Goal: Information Seeking & Learning: Learn about a topic

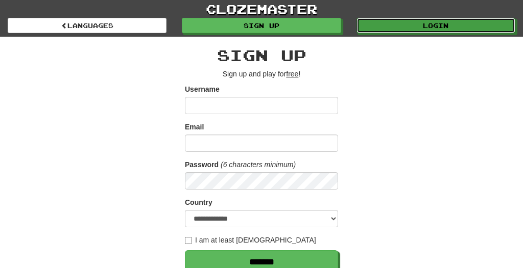
click at [448, 23] on link "Login" at bounding box center [435, 25] width 159 height 15
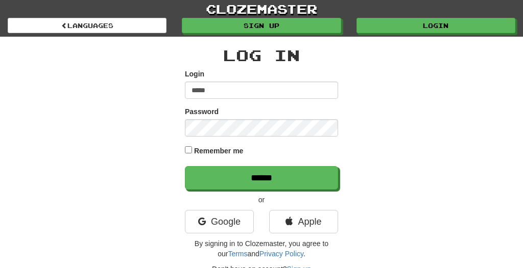
type input "*****"
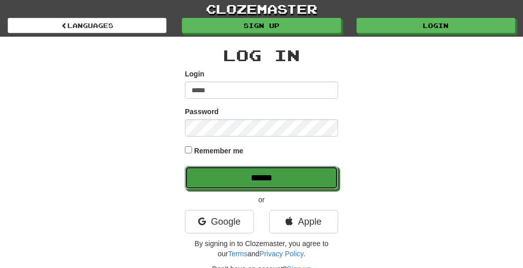
click at [280, 182] on input "******" at bounding box center [261, 177] width 153 height 23
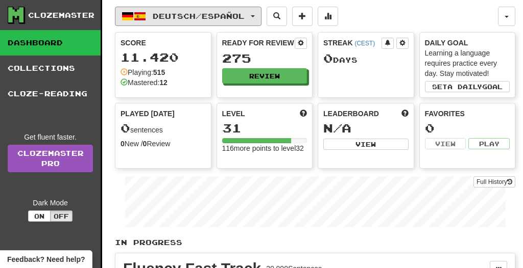
click at [244, 20] on span "Deutsch / Español" at bounding box center [199, 16] width 92 height 9
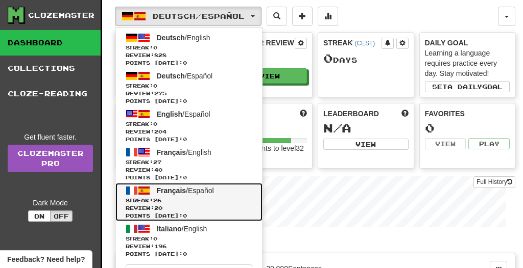
click at [216, 200] on span "Streak: 26" at bounding box center [189, 201] width 127 height 8
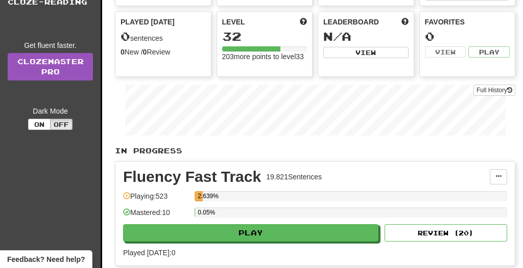
scroll to position [94, 0]
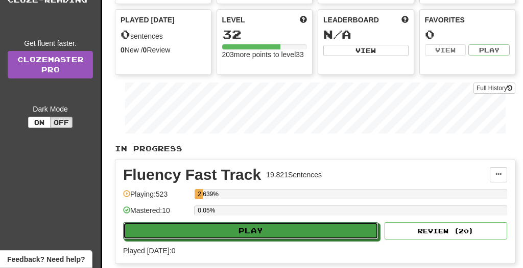
click at [311, 235] on button "Play" at bounding box center [250, 231] width 255 height 17
select select "**"
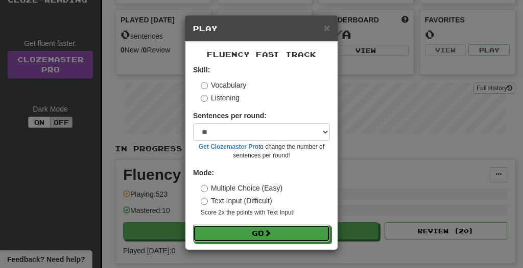
click at [287, 232] on button "Go" at bounding box center [261, 233] width 137 height 17
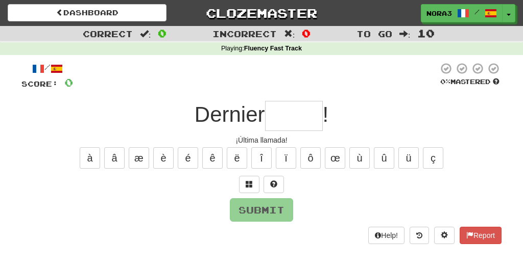
click at [306, 117] on input "text" at bounding box center [294, 116] width 58 height 30
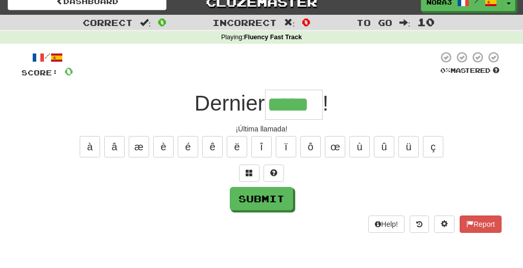
scroll to position [0, 1]
type input "*****"
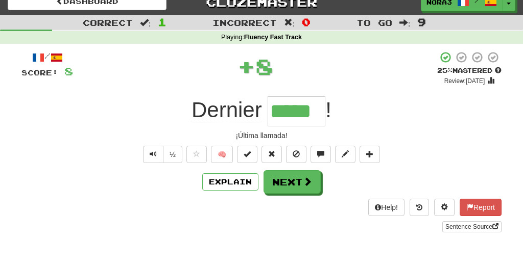
scroll to position [9, 0]
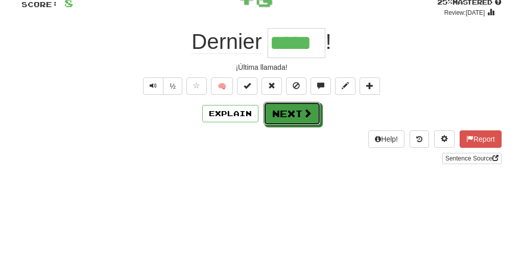
click at [302, 196] on button "Next" at bounding box center [291, 184] width 57 height 23
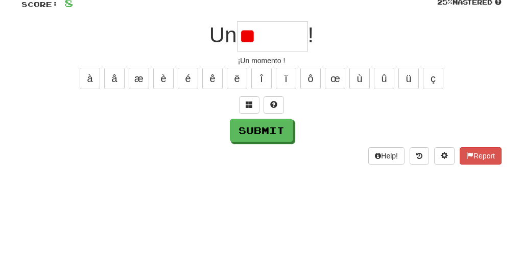
type input "*"
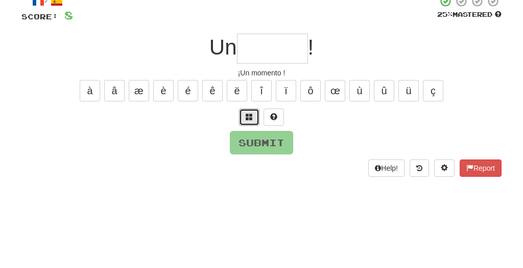
click at [251, 175] on span at bounding box center [249, 174] width 7 height 7
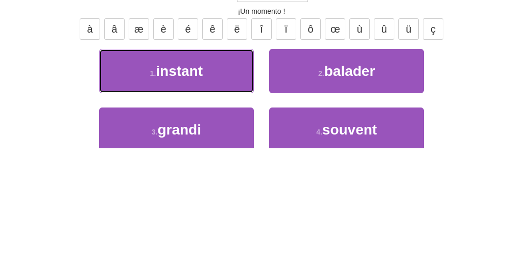
click at [229, 187] on button "1 . instant" at bounding box center [176, 191] width 155 height 44
type input "*******"
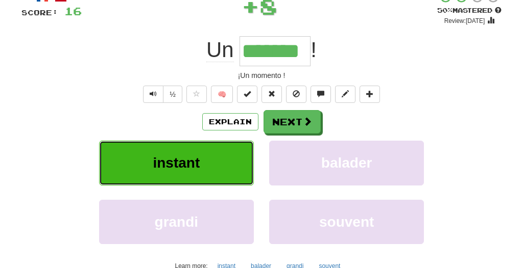
scroll to position [71, 0]
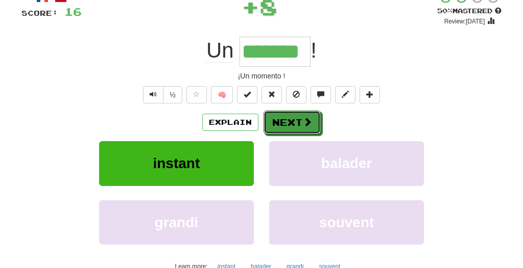
click at [305, 122] on span at bounding box center [307, 121] width 9 height 9
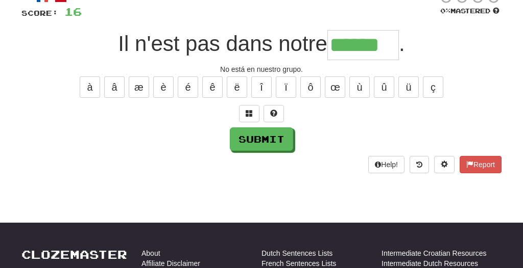
scroll to position [0, 2]
type input "******"
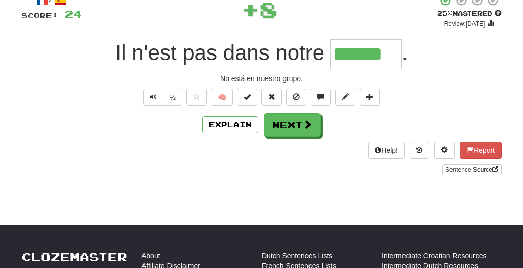
scroll to position [67, 0]
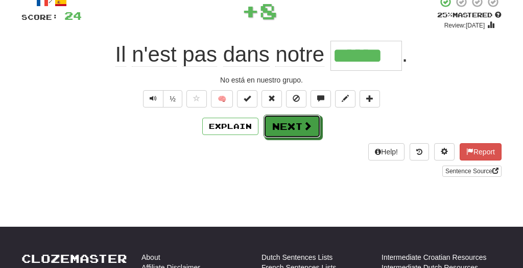
click at [303, 128] on span at bounding box center [307, 125] width 9 height 9
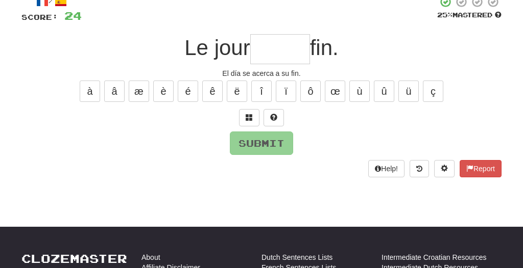
type input "*"
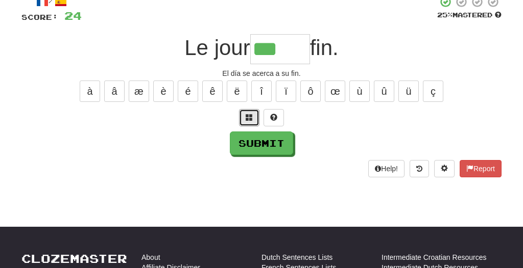
click at [252, 119] on span at bounding box center [249, 117] width 7 height 7
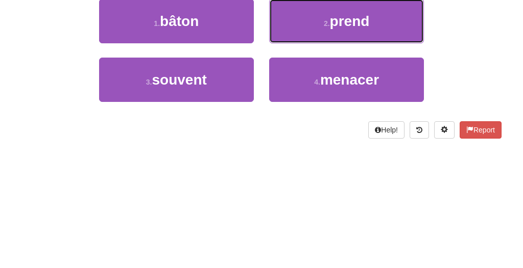
click at [394, 140] on button "2 . prend" at bounding box center [346, 133] width 155 height 44
type input "*****"
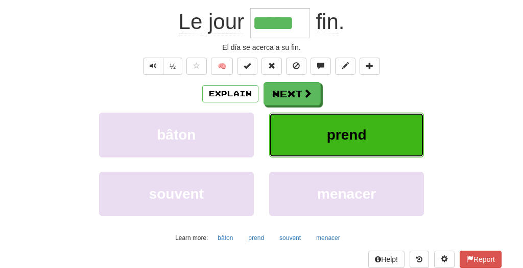
scroll to position [99, 0]
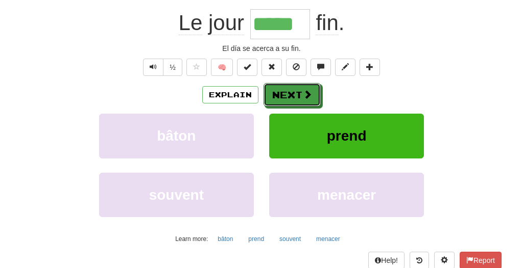
click at [306, 99] on span at bounding box center [307, 94] width 9 height 9
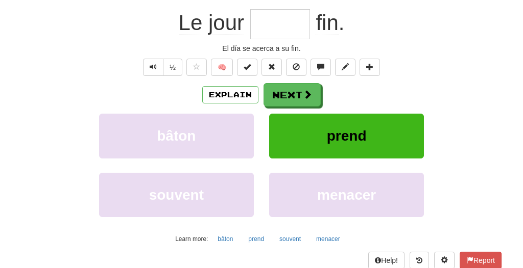
scroll to position [92, 0]
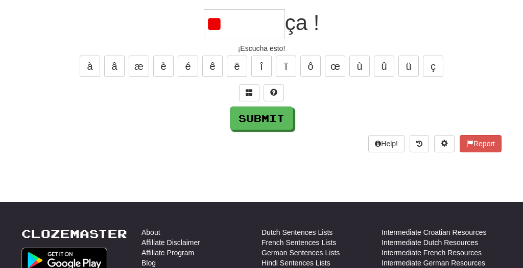
type input "*"
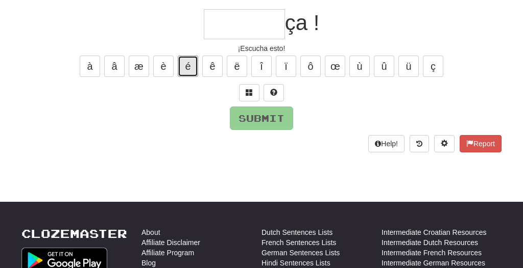
click at [189, 71] on button "é" at bounding box center [188, 66] width 20 height 21
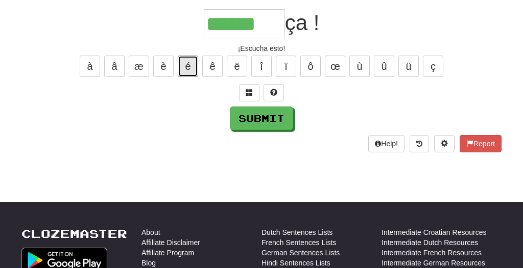
click at [190, 69] on button "é" at bounding box center [188, 66] width 20 height 21
click at [247, 93] on span at bounding box center [249, 92] width 7 height 7
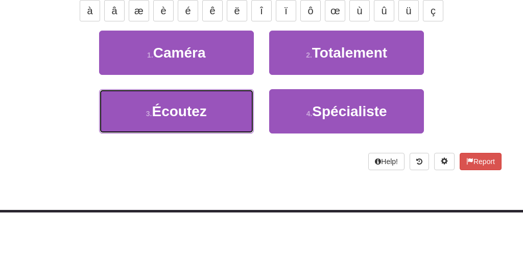
click at [206, 175] on span "Écoutez" at bounding box center [179, 167] width 55 height 16
type input "*******"
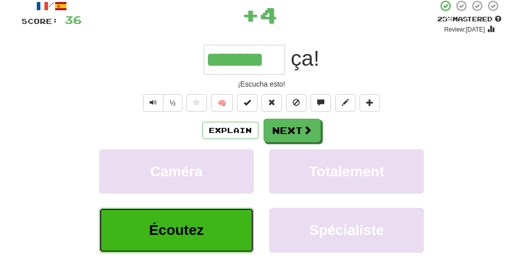
scroll to position [62, 0]
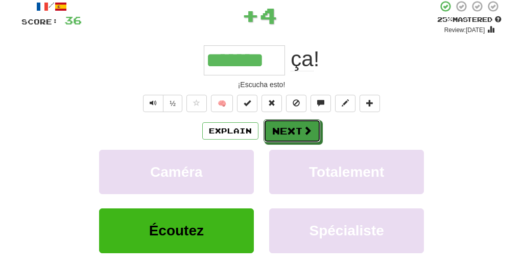
click at [309, 131] on span at bounding box center [307, 130] width 9 height 9
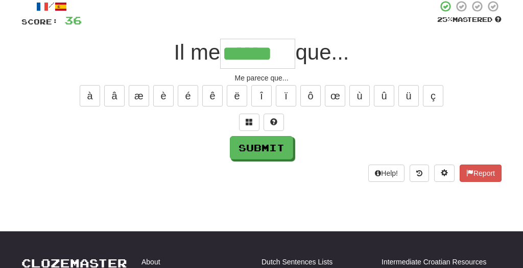
type input "******"
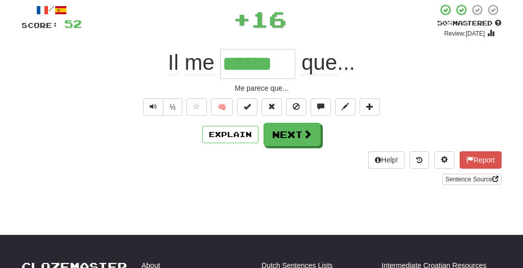
scroll to position [58, 0]
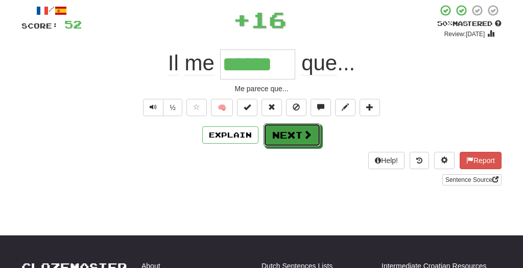
click at [308, 136] on span at bounding box center [307, 134] width 9 height 9
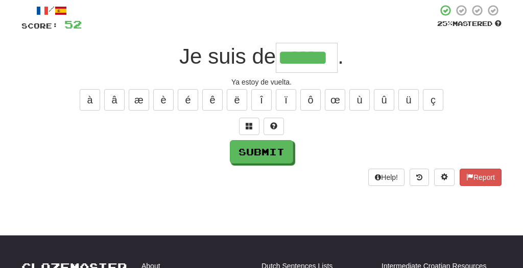
scroll to position [0, 5]
type input "******"
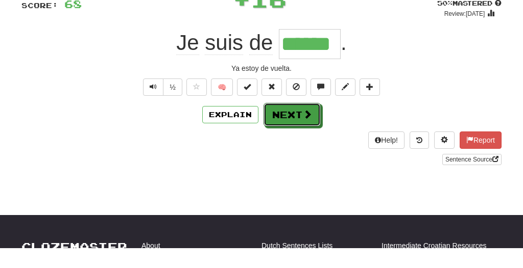
click at [297, 147] on button "Next" at bounding box center [291, 135] width 57 height 23
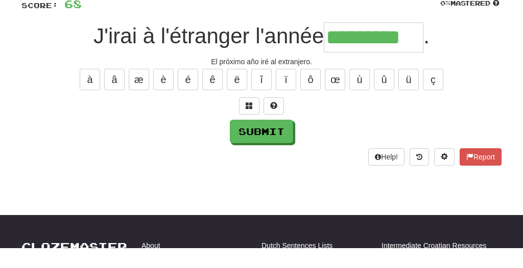
type input "*********"
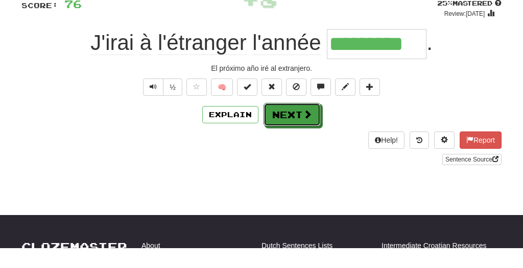
click at [304, 137] on span at bounding box center [307, 134] width 9 height 9
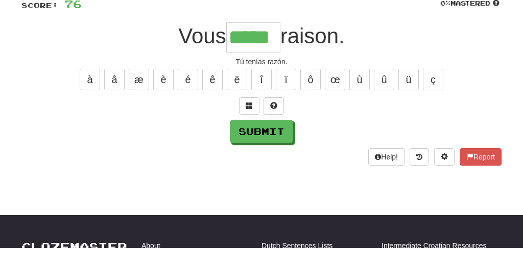
scroll to position [0, 1]
type input "*****"
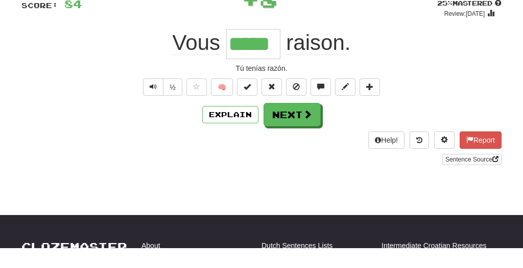
scroll to position [0, 0]
click at [154, 111] on span "Text-to-speech controls" at bounding box center [153, 107] width 7 height 7
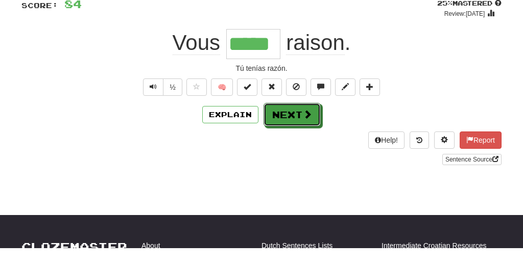
click at [307, 130] on span at bounding box center [307, 134] width 9 height 9
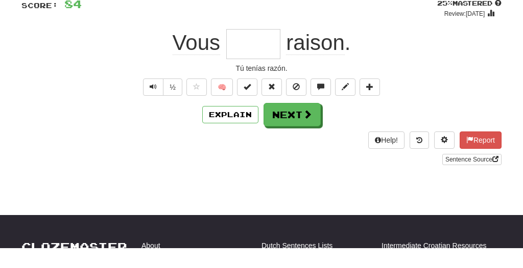
scroll to position [79, 0]
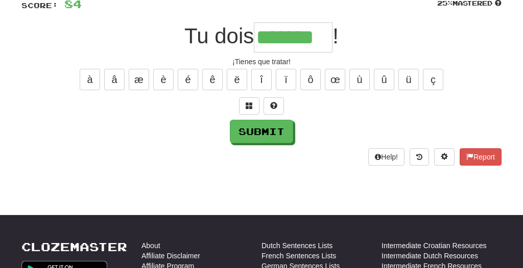
type input "*******"
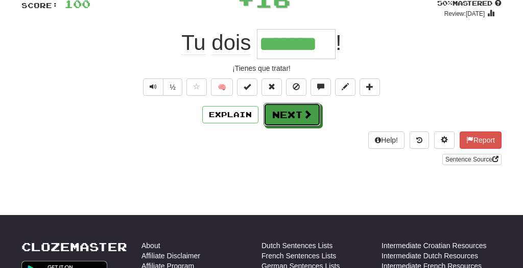
click at [307, 116] on span at bounding box center [307, 114] width 9 height 9
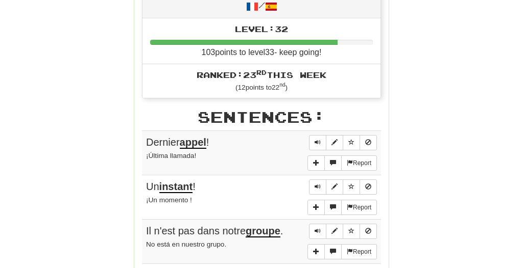
scroll to position [491, 0]
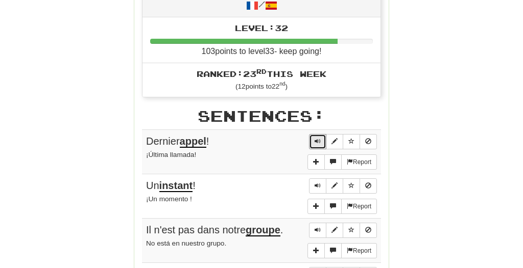
click at [316, 139] on span "Sentence controls" at bounding box center [317, 141] width 6 height 6
click at [315, 183] on span "Sentence controls" at bounding box center [317, 186] width 6 height 6
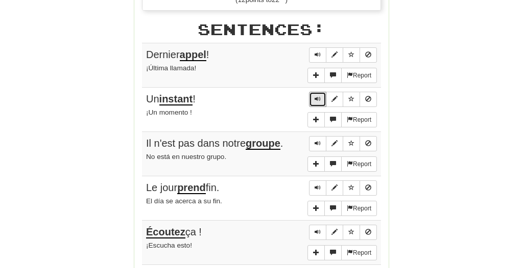
scroll to position [594, 0]
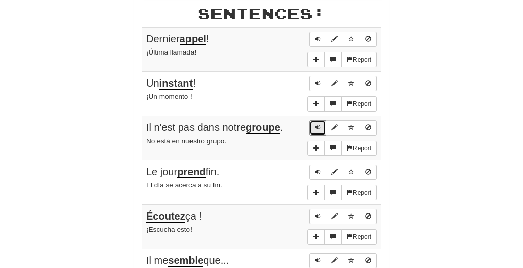
click at [315, 125] on span "Sentence controls" at bounding box center [317, 128] width 6 height 6
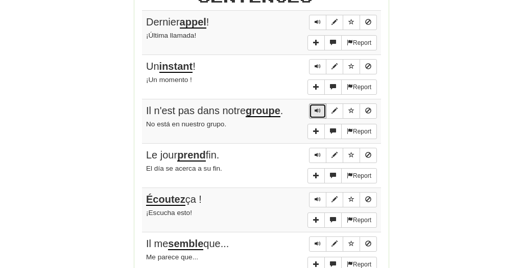
scroll to position [615, 0]
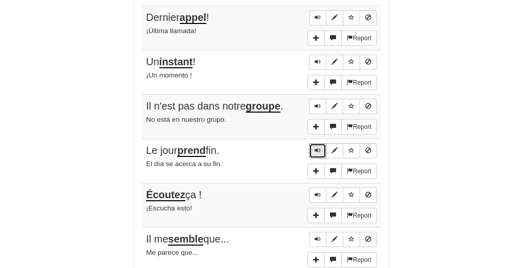
click at [315, 148] on span "Sentence controls" at bounding box center [317, 151] width 6 height 6
click at [315, 192] on span "Sentence controls" at bounding box center [317, 195] width 6 height 6
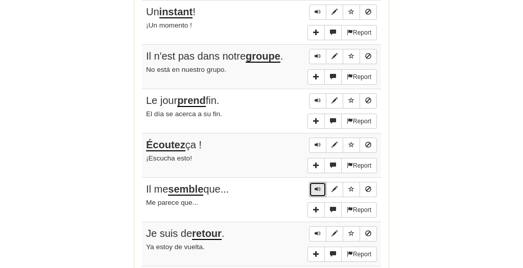
click at [316, 186] on span "Sentence controls" at bounding box center [317, 189] width 6 height 6
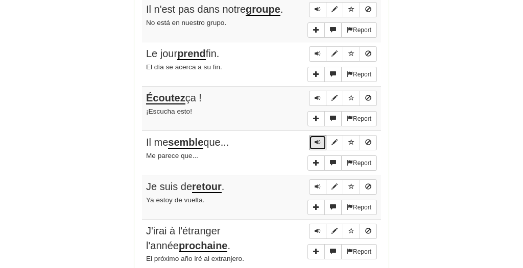
scroll to position [712, 0]
click at [315, 184] on span "Sentence controls" at bounding box center [317, 187] width 6 height 6
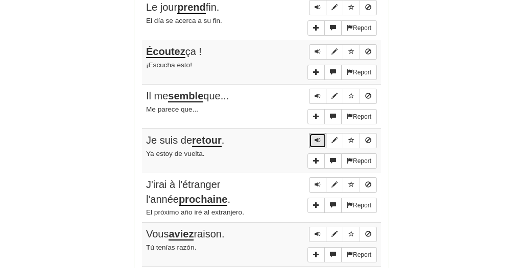
scroll to position [761, 0]
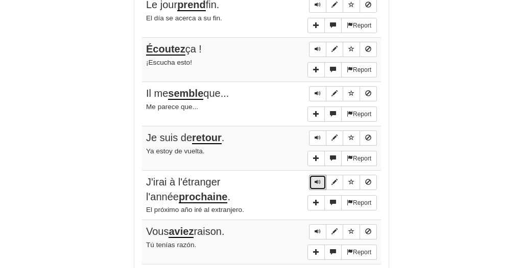
click at [315, 179] on span "Sentence controls" at bounding box center [317, 182] width 6 height 6
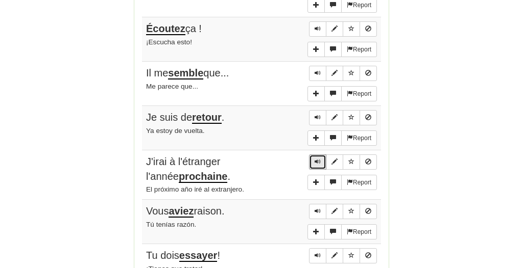
scroll to position [784, 0]
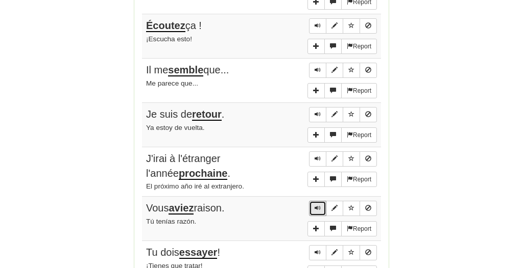
click at [316, 205] on span "Sentence controls" at bounding box center [317, 208] width 6 height 6
click at [315, 250] on span "Sentence controls" at bounding box center [317, 253] width 6 height 6
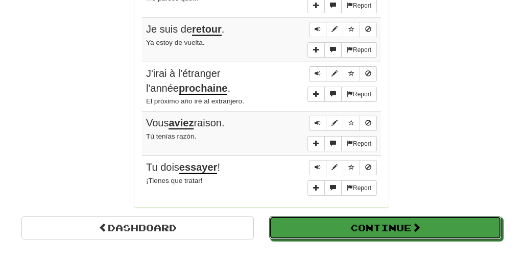
click at [402, 222] on button "Continue" at bounding box center [385, 227] width 232 height 23
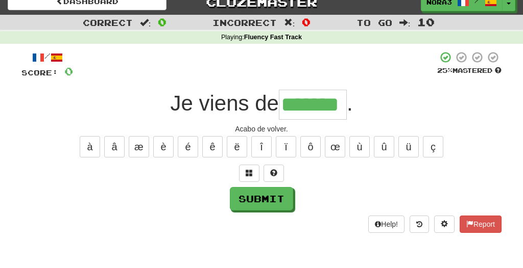
scroll to position [0, 5]
type input "*******"
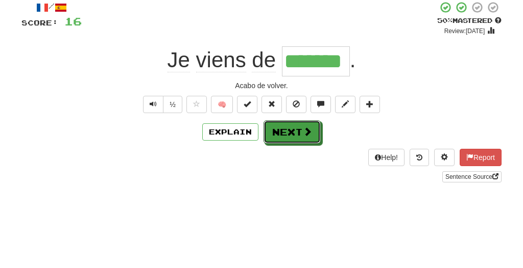
click at [301, 186] on button "Next" at bounding box center [291, 181] width 57 height 23
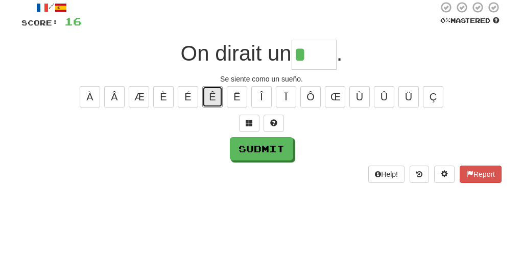
click at [215, 158] on button "Ê" at bounding box center [212, 146] width 20 height 21
type input "****"
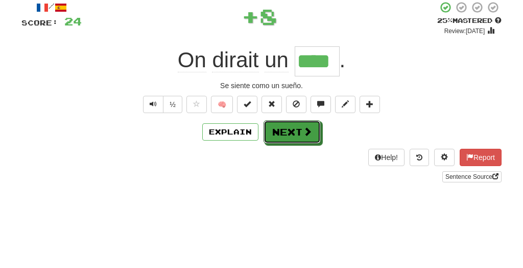
click at [305, 183] on span at bounding box center [307, 181] width 9 height 9
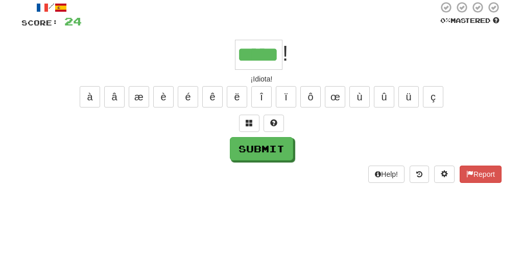
type input "*****"
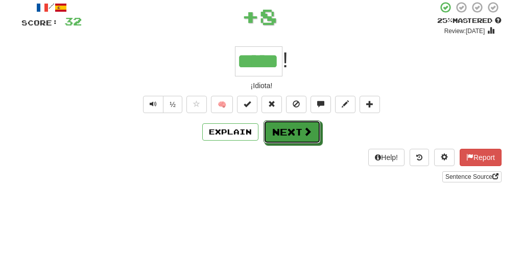
click at [306, 181] on span at bounding box center [307, 181] width 9 height 9
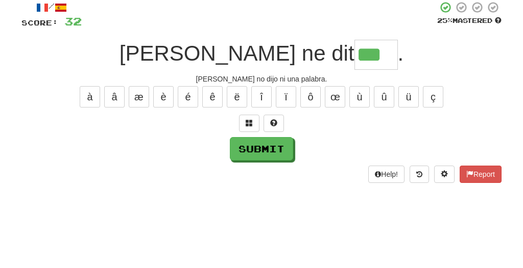
type input "***"
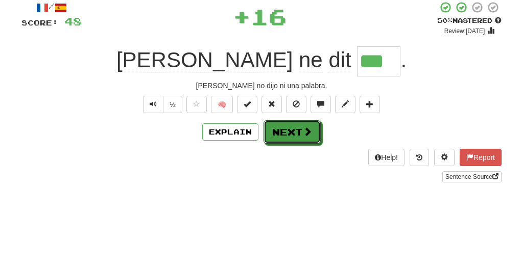
click at [307, 184] on span at bounding box center [307, 181] width 9 height 9
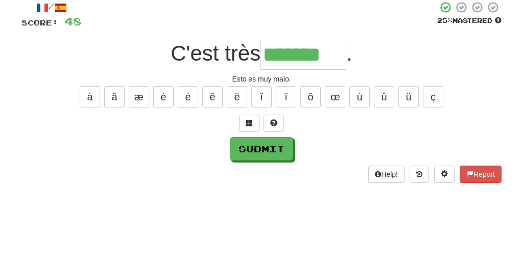
type input "*******"
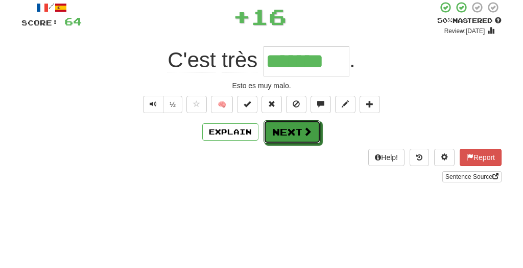
click at [308, 185] on span at bounding box center [307, 181] width 9 height 9
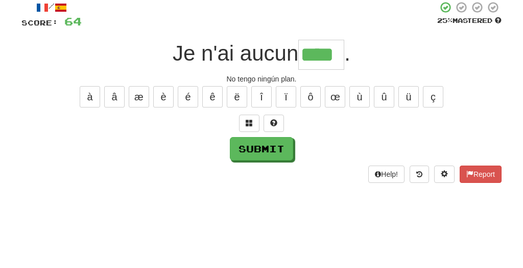
type input "****"
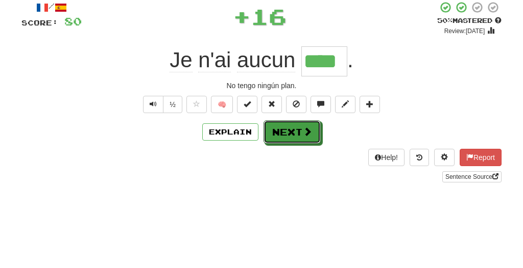
click at [303, 183] on span at bounding box center [307, 181] width 9 height 9
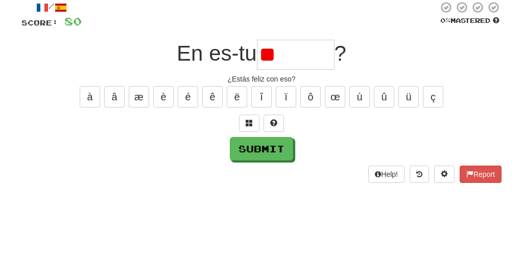
type input "*"
type input "*******"
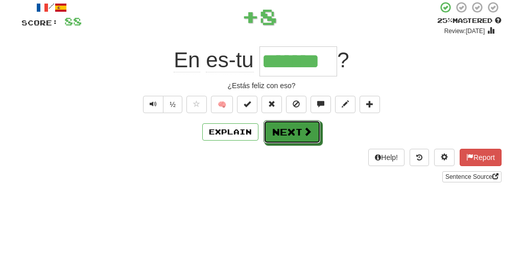
click at [309, 185] on span at bounding box center [307, 181] width 9 height 9
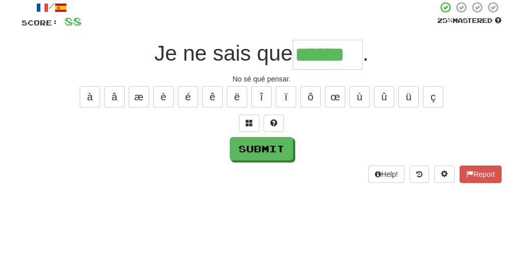
type input "******"
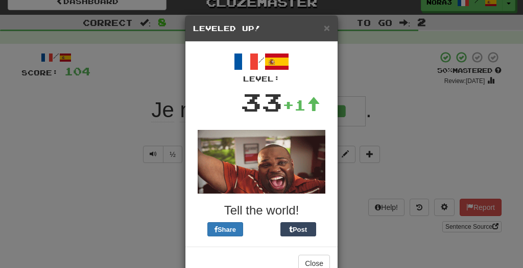
click at [443, 86] on div "× Leveled Up! / Level: 33 +1 Tell the world! Share Post Close" at bounding box center [261, 134] width 523 height 268
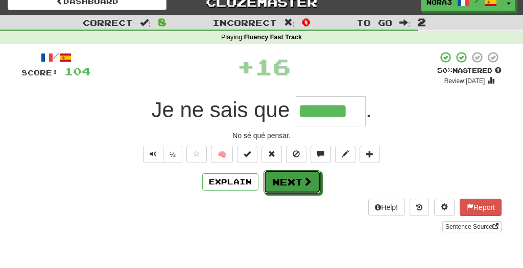
click at [308, 186] on span at bounding box center [307, 181] width 9 height 9
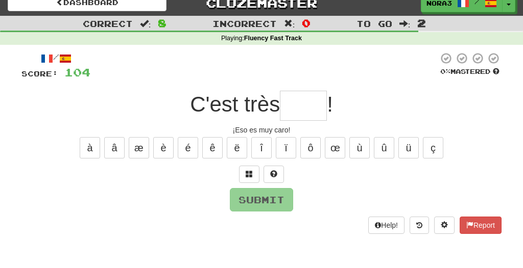
scroll to position [4, 0]
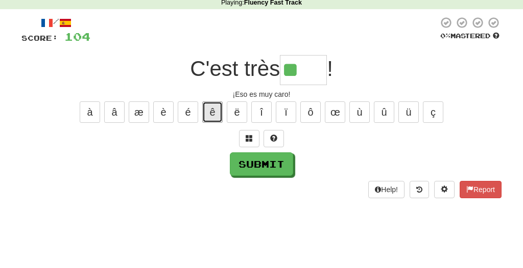
click at [211, 157] on button "ê" at bounding box center [212, 153] width 20 height 21
click at [166, 165] on button "è" at bounding box center [163, 153] width 20 height 21
click at [190, 165] on button "é" at bounding box center [188, 153] width 20 height 21
type input "****"
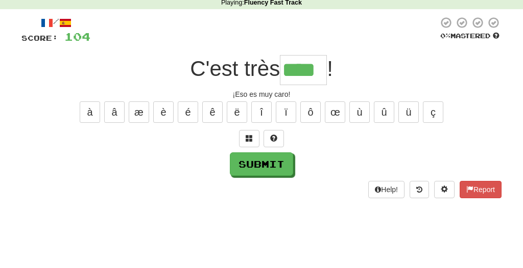
scroll to position [0, 0]
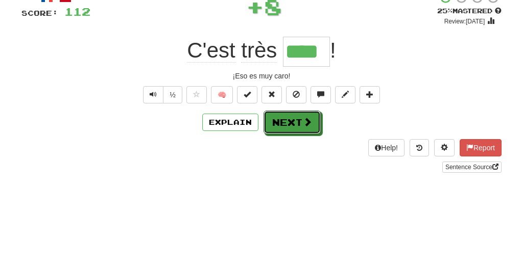
click at [307, 193] on span at bounding box center [307, 188] width 9 height 9
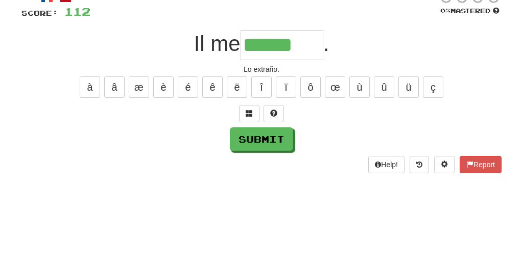
type input "******"
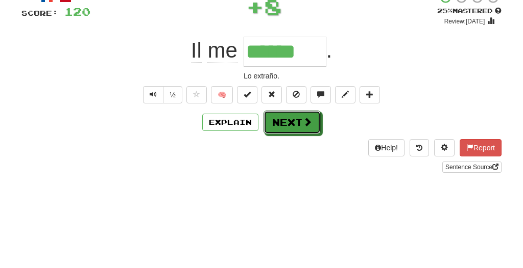
click at [305, 189] on span at bounding box center [307, 188] width 9 height 9
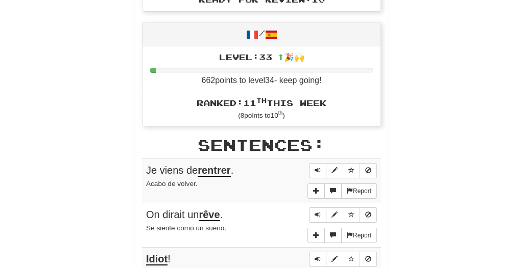
scroll to position [465, 0]
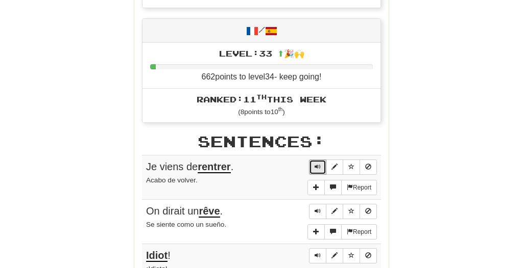
click at [316, 164] on span "Sentence controls" at bounding box center [317, 167] width 6 height 6
click at [315, 208] on span "Sentence controls" at bounding box center [317, 211] width 6 height 6
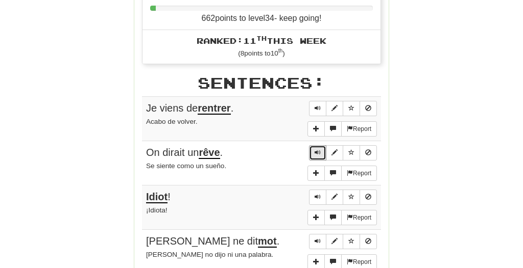
scroll to position [526, 0]
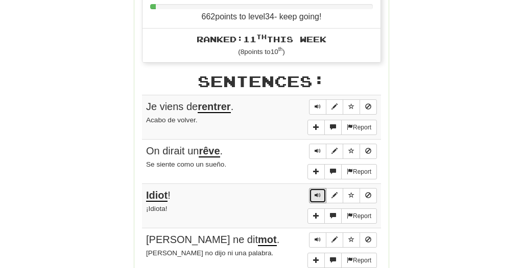
click at [316, 192] on span "Sentence controls" at bounding box center [317, 195] width 6 height 6
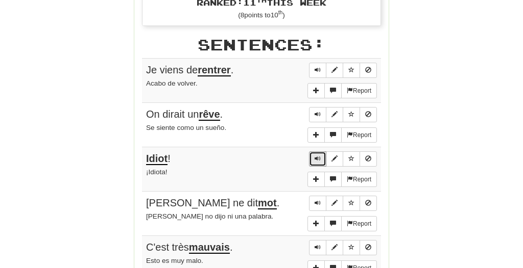
scroll to position [562, 0]
click at [315, 200] on span "Sentence controls" at bounding box center [317, 203] width 6 height 6
click at [315, 244] on span "Sentence controls" at bounding box center [317, 247] width 6 height 6
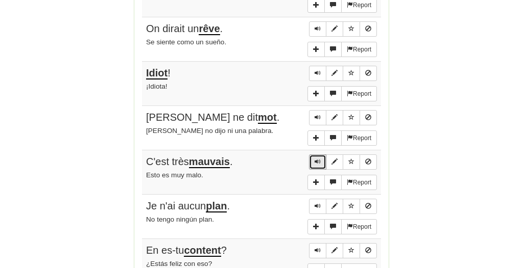
scroll to position [650, 0]
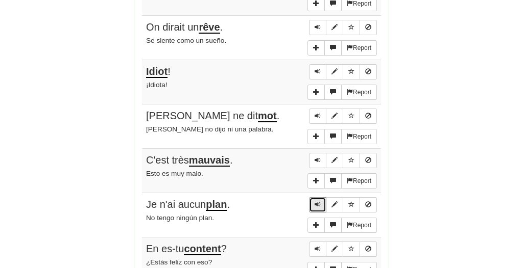
click at [315, 202] on span "Sentence controls" at bounding box center [317, 205] width 6 height 6
click at [315, 246] on span "Sentence controls" at bounding box center [317, 249] width 6 height 6
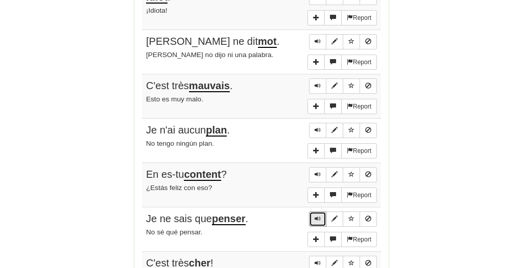
click at [315, 216] on span "Sentence controls" at bounding box center [317, 219] width 6 height 6
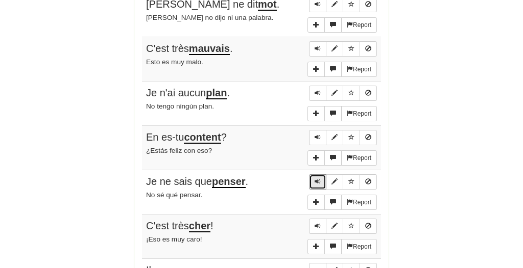
scroll to position [764, 0]
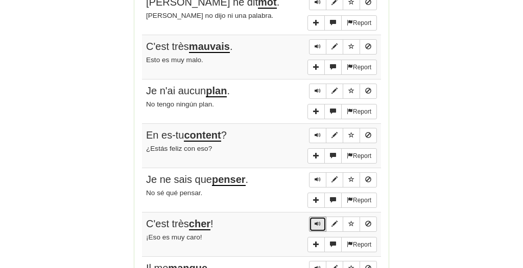
click at [315, 221] on span "Sentence controls" at bounding box center [317, 224] width 6 height 6
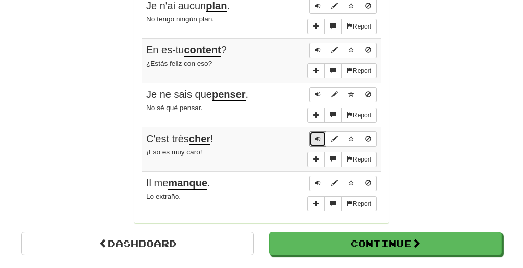
scroll to position [850, 0]
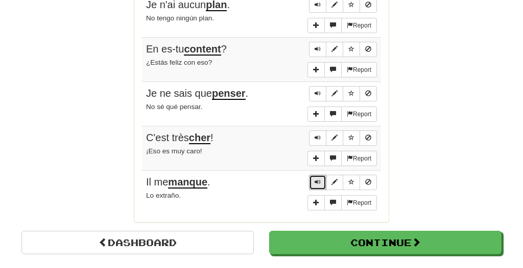
click at [315, 179] on span "Sentence controls" at bounding box center [317, 182] width 6 height 6
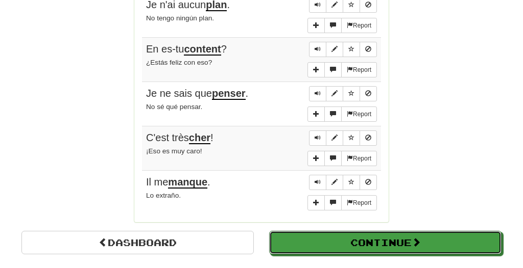
click at [406, 237] on button "Continue" at bounding box center [385, 242] width 232 height 23
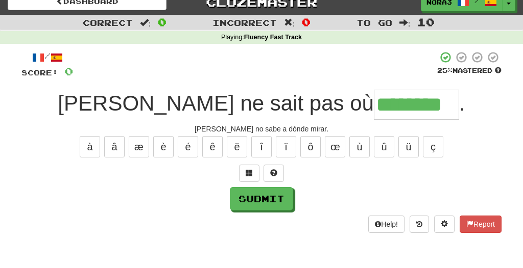
scroll to position [0, 5]
type input "********"
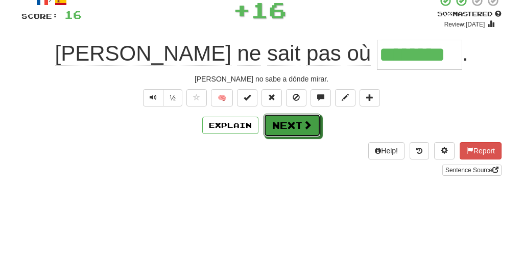
click at [306, 181] on span at bounding box center [307, 181] width 9 height 9
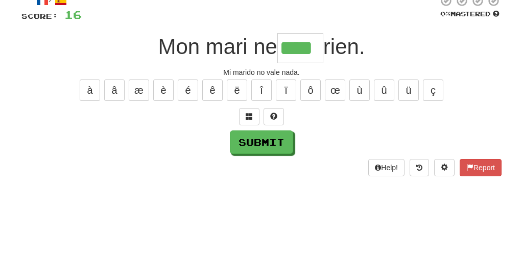
scroll to position [0, 2]
type input "****"
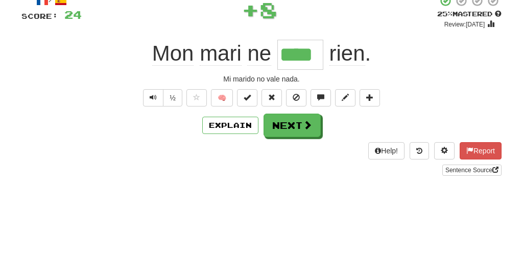
scroll to position [0, 0]
click at [306, 186] on span at bounding box center [307, 181] width 9 height 9
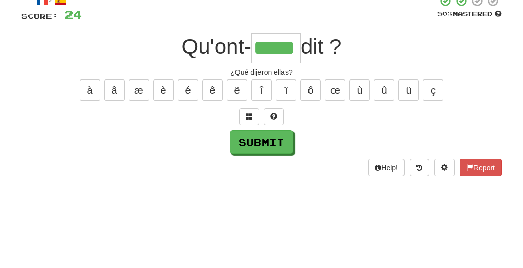
type input "*****"
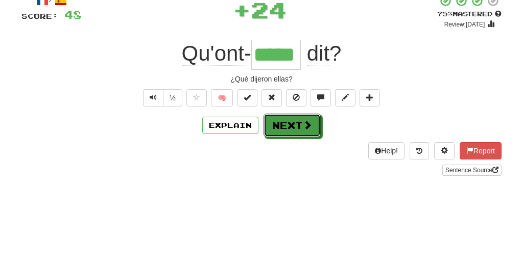
click at [309, 186] on span at bounding box center [307, 181] width 9 height 9
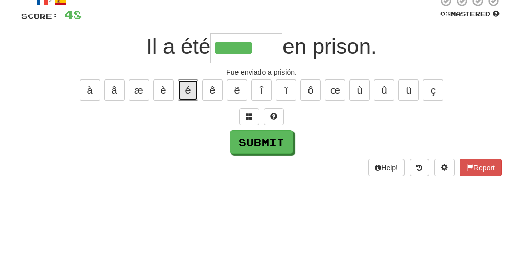
click at [190, 158] on button "é" at bounding box center [188, 146] width 20 height 21
type input "******"
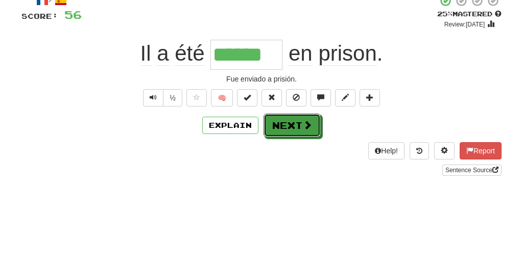
click at [306, 186] on span at bounding box center [307, 181] width 9 height 9
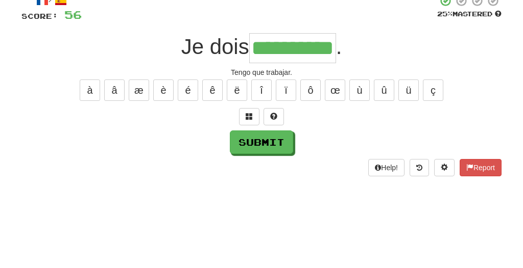
scroll to position [0, 4]
type input "**********"
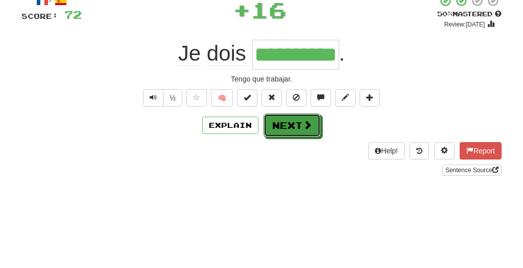
click at [308, 186] on span at bounding box center [307, 181] width 9 height 9
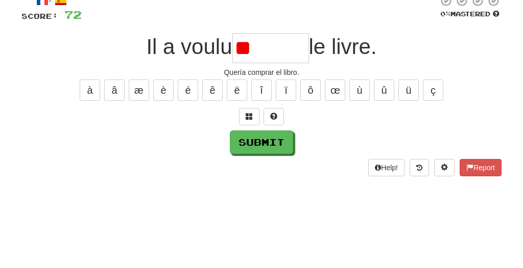
type input "*"
type input "*******"
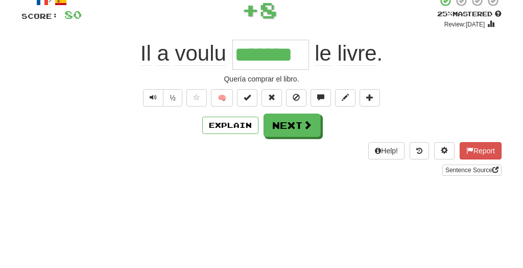
scroll to position [0, 0]
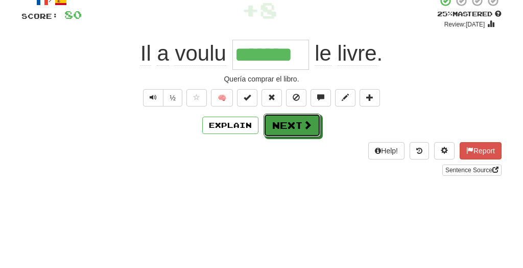
click at [306, 186] on span at bounding box center [307, 181] width 9 height 9
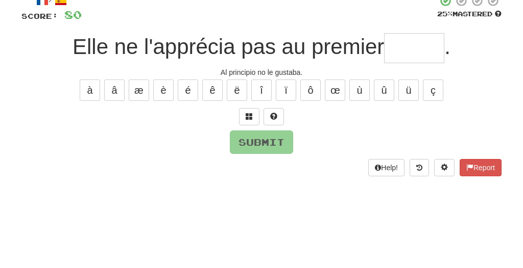
type input "*"
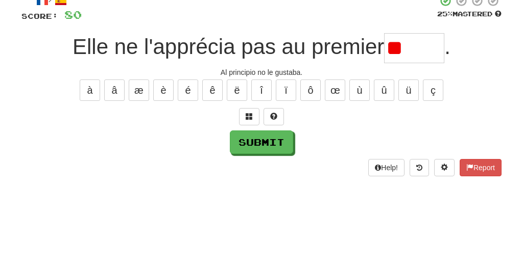
type input "*"
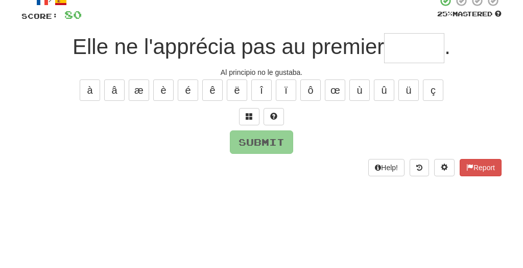
type input "*"
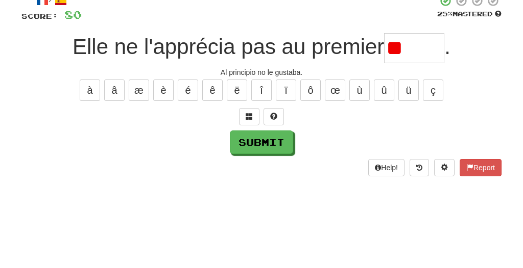
type input "*"
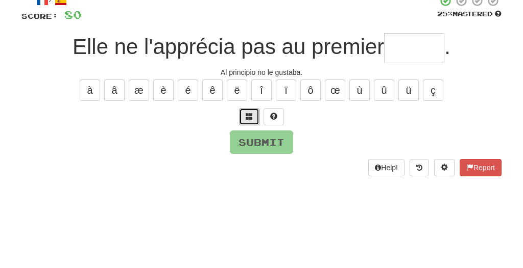
click at [253, 177] on span at bounding box center [249, 172] width 7 height 7
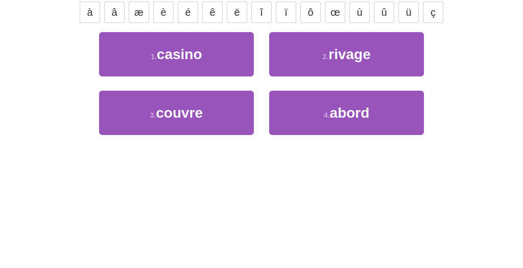
scroll to position [26, 0]
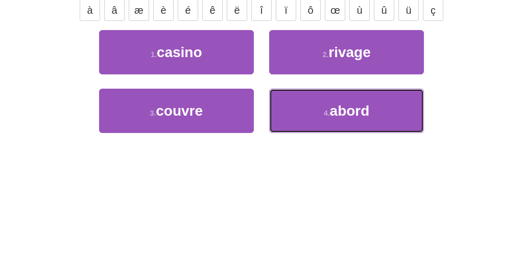
click at [366, 241] on span "abord" at bounding box center [350, 234] width 40 height 16
type input "*****"
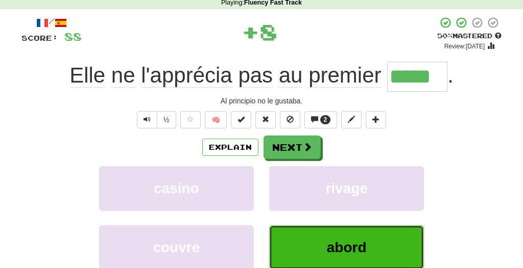
scroll to position [47, 0]
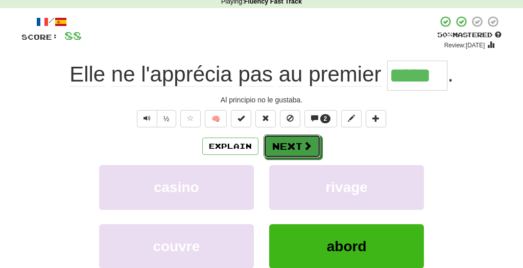
click at [308, 147] on span at bounding box center [307, 145] width 9 height 9
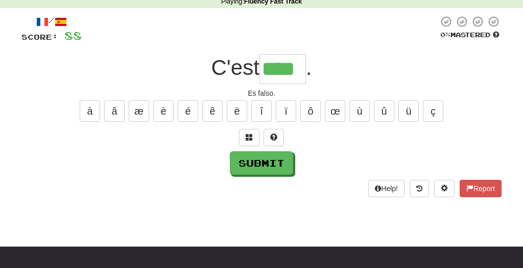
scroll to position [0, 3]
type input "****"
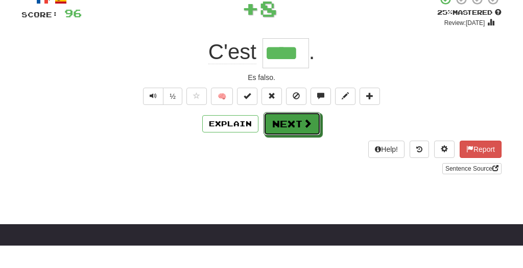
click at [303, 148] on span at bounding box center [307, 145] width 9 height 9
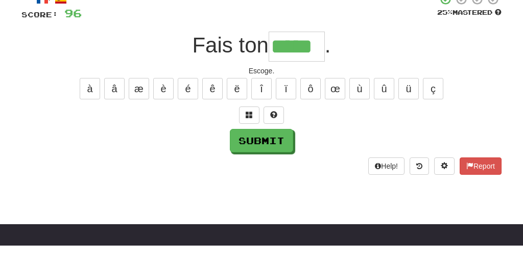
scroll to position [0, 2]
type input "*****"
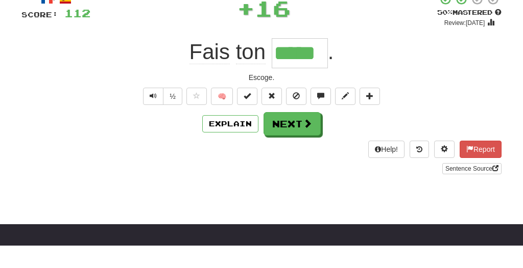
scroll to position [0, 0]
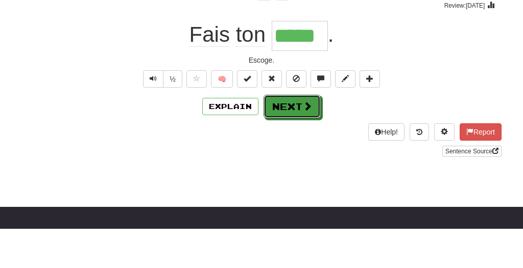
click at [300, 158] on button "Next" at bounding box center [291, 146] width 57 height 23
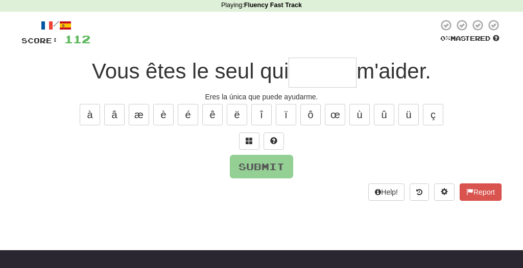
scroll to position [43, 0]
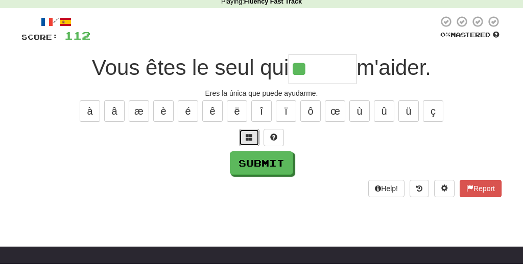
click at [247, 140] on span at bounding box center [249, 141] width 7 height 7
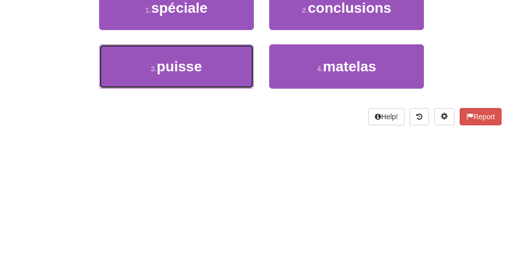
click at [228, 201] on button "3 . puisse" at bounding box center [176, 189] width 155 height 44
type input "******"
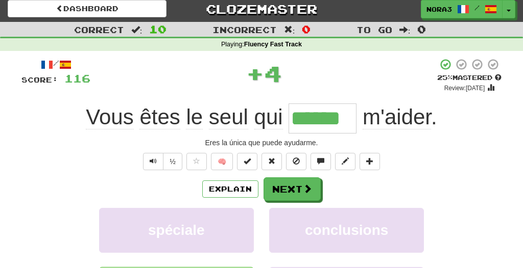
scroll to position [0, 0]
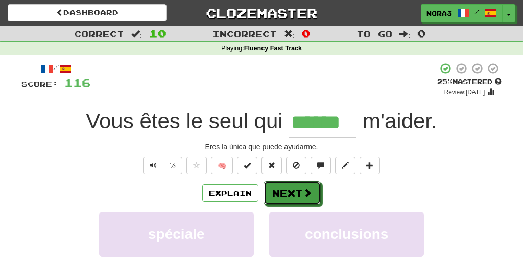
click at [301, 194] on button "Next" at bounding box center [291, 193] width 57 height 23
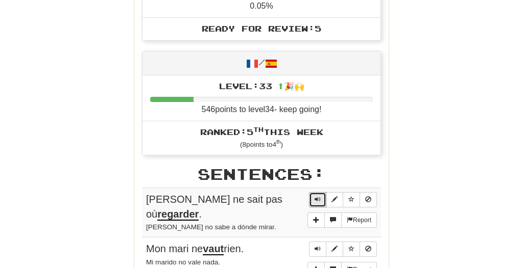
click at [315, 197] on span "Sentence controls" at bounding box center [317, 200] width 6 height 6
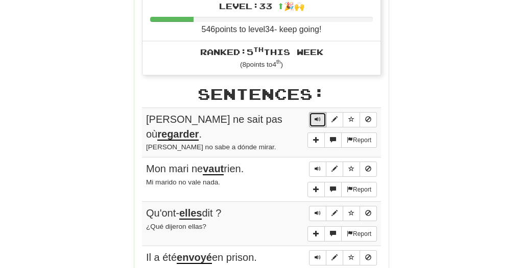
scroll to position [513, 0]
click at [318, 166] on span "Sentence controls" at bounding box center [317, 169] width 6 height 6
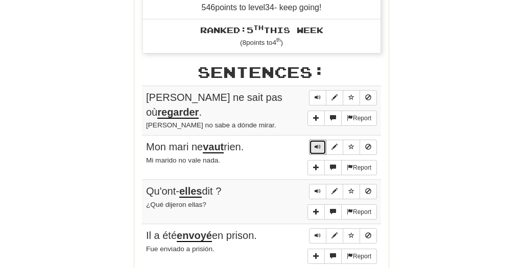
scroll to position [539, 0]
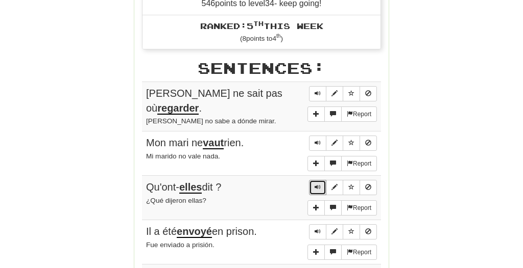
click at [316, 184] on span "Sentence controls" at bounding box center [317, 187] width 6 height 6
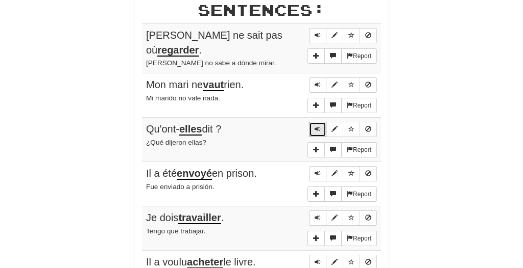
scroll to position [597, 0]
click at [315, 170] on span "Sentence controls" at bounding box center [317, 173] width 6 height 6
click at [315, 215] on span "Sentence controls" at bounding box center [317, 218] width 6 height 6
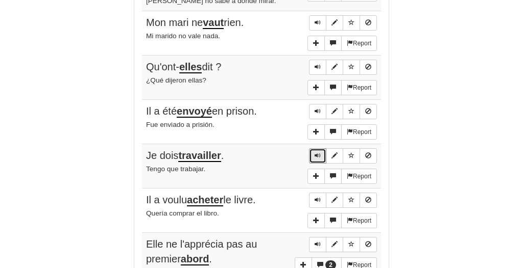
scroll to position [661, 0]
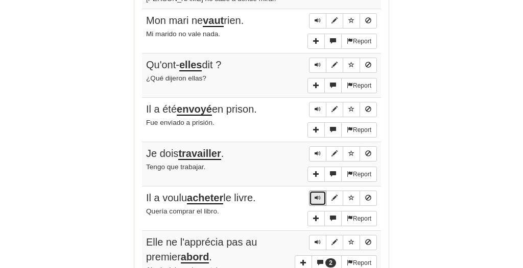
click at [315, 195] on span "Sentence controls" at bounding box center [317, 198] width 6 height 6
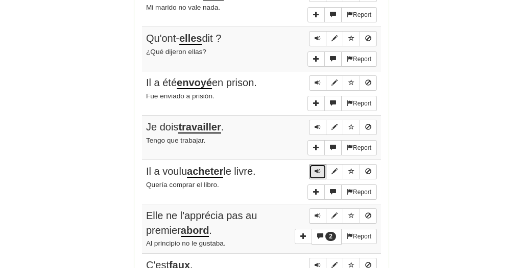
scroll to position [695, 0]
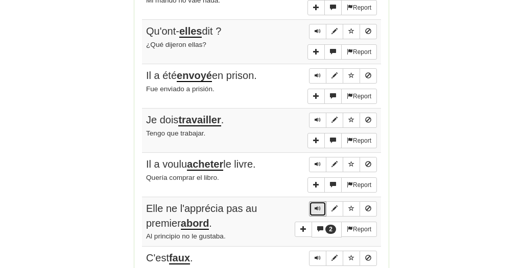
click at [316, 206] on span "Sentence controls" at bounding box center [317, 209] width 6 height 6
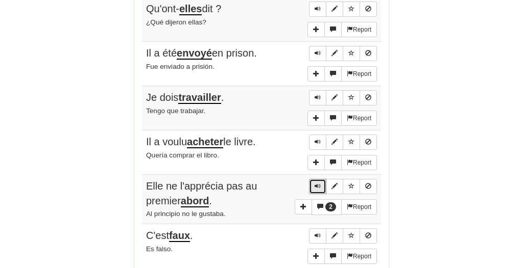
scroll to position [725, 0]
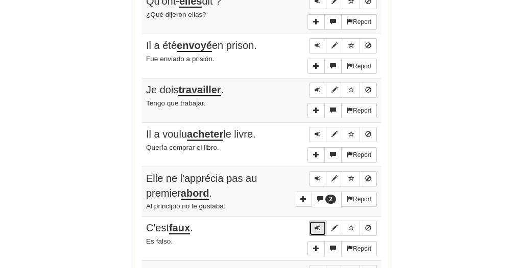
click at [315, 225] on span "Sentence controls" at bounding box center [317, 228] width 6 height 6
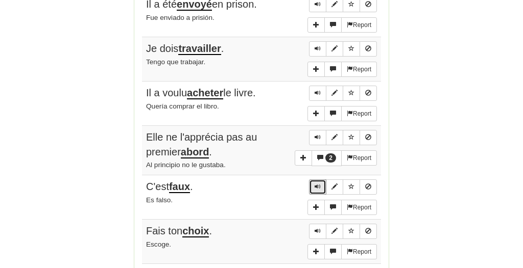
scroll to position [767, 0]
click at [315, 228] on span "Sentence controls" at bounding box center [317, 231] width 6 height 6
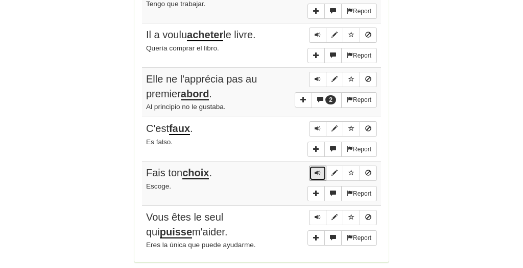
scroll to position [825, 0]
click at [315, 214] on span "Sentence controls" at bounding box center [317, 217] width 6 height 6
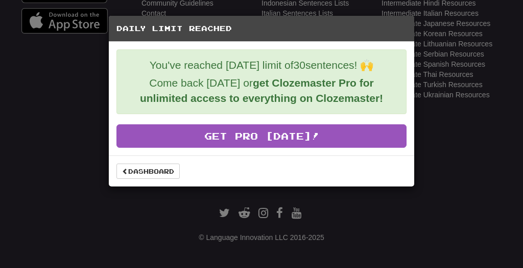
scroll to position [0, 0]
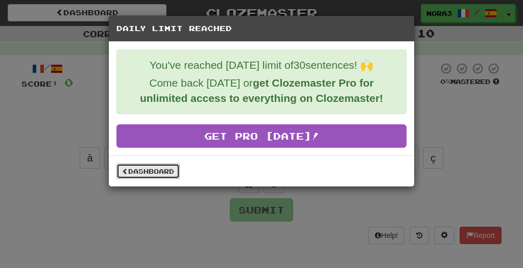
click at [167, 167] on link "Dashboard" at bounding box center [147, 171] width 63 height 15
